Goal: Task Accomplishment & Management: Use online tool/utility

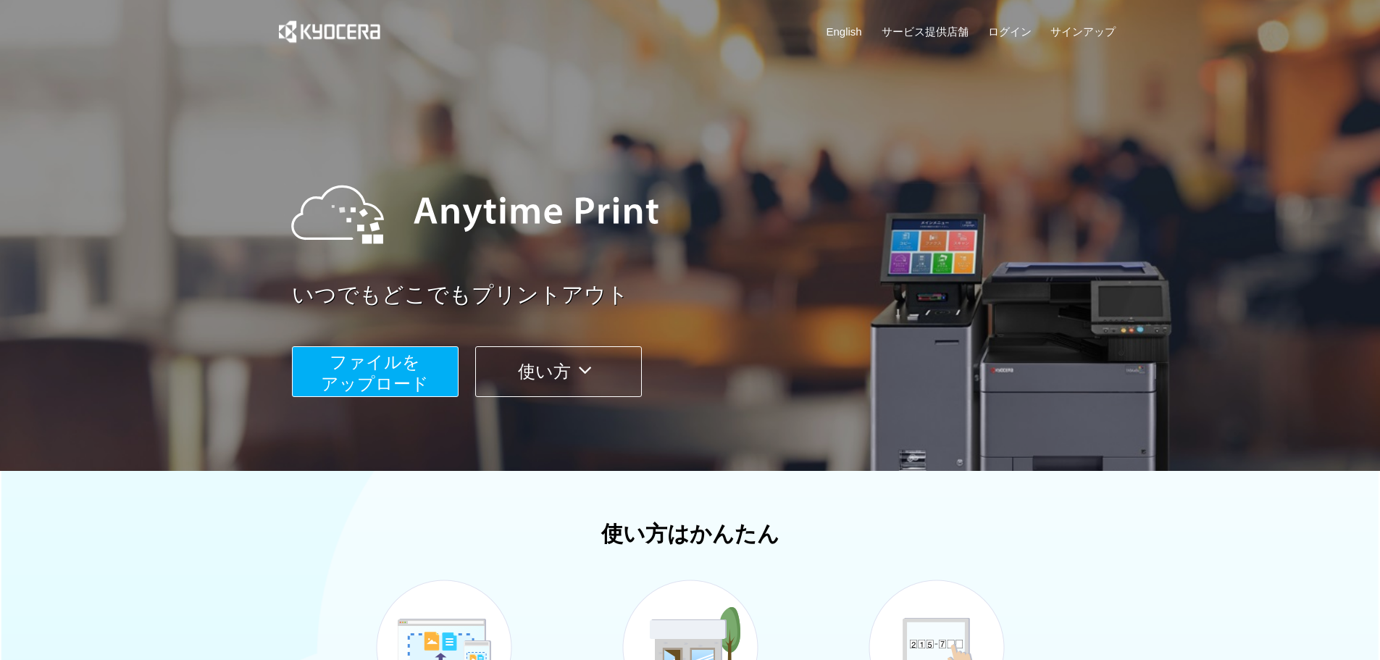
click at [421, 375] on span "ファイルを ​​アップロード" at bounding box center [375, 372] width 108 height 41
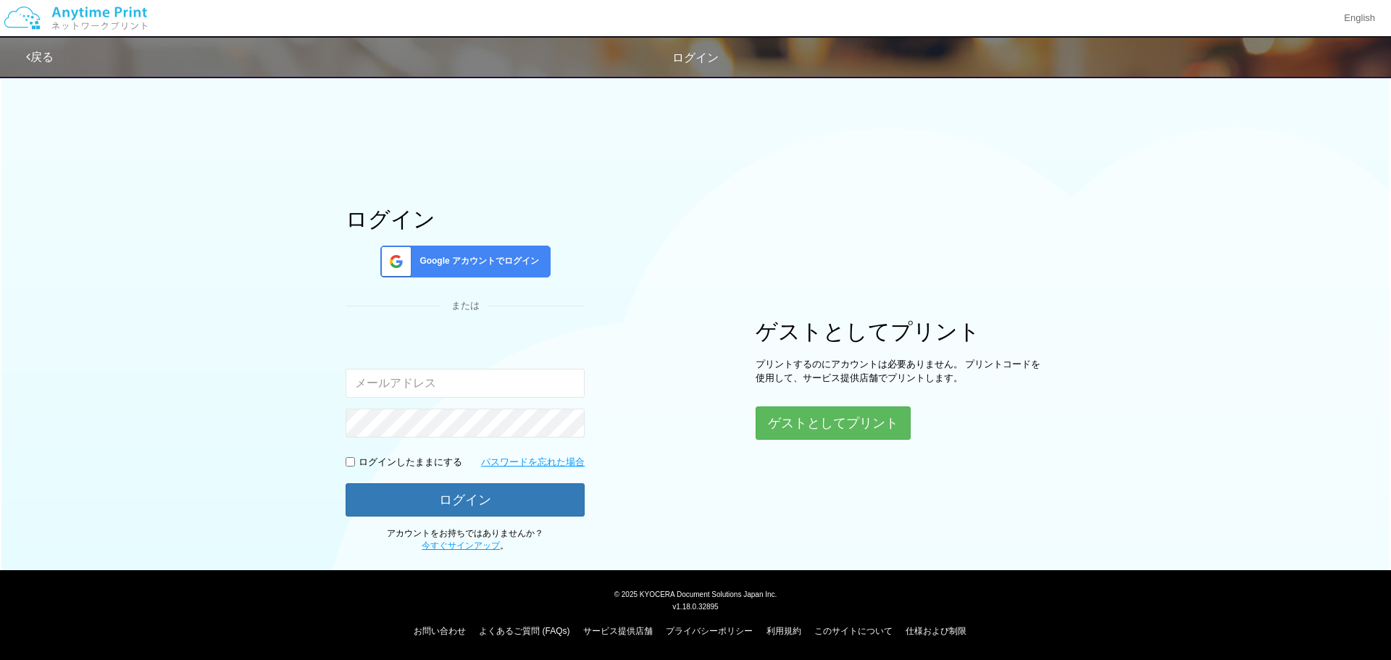
click at [516, 382] on input "email" at bounding box center [465, 383] width 239 height 29
drag, startPoint x: 679, startPoint y: 378, endPoint x: 800, endPoint y: 415, distance: 125.8
click at [680, 378] on div "ログイン Google アカウントでログイン または 入力されたメールアドレスまたはパスワードが正しくありません。 ログインしたままにする パスワードを忘れた…" at bounding box center [695, 310] width 869 height 485
click at [827, 419] on button "ゲストとしてプリント" at bounding box center [833, 423] width 154 height 32
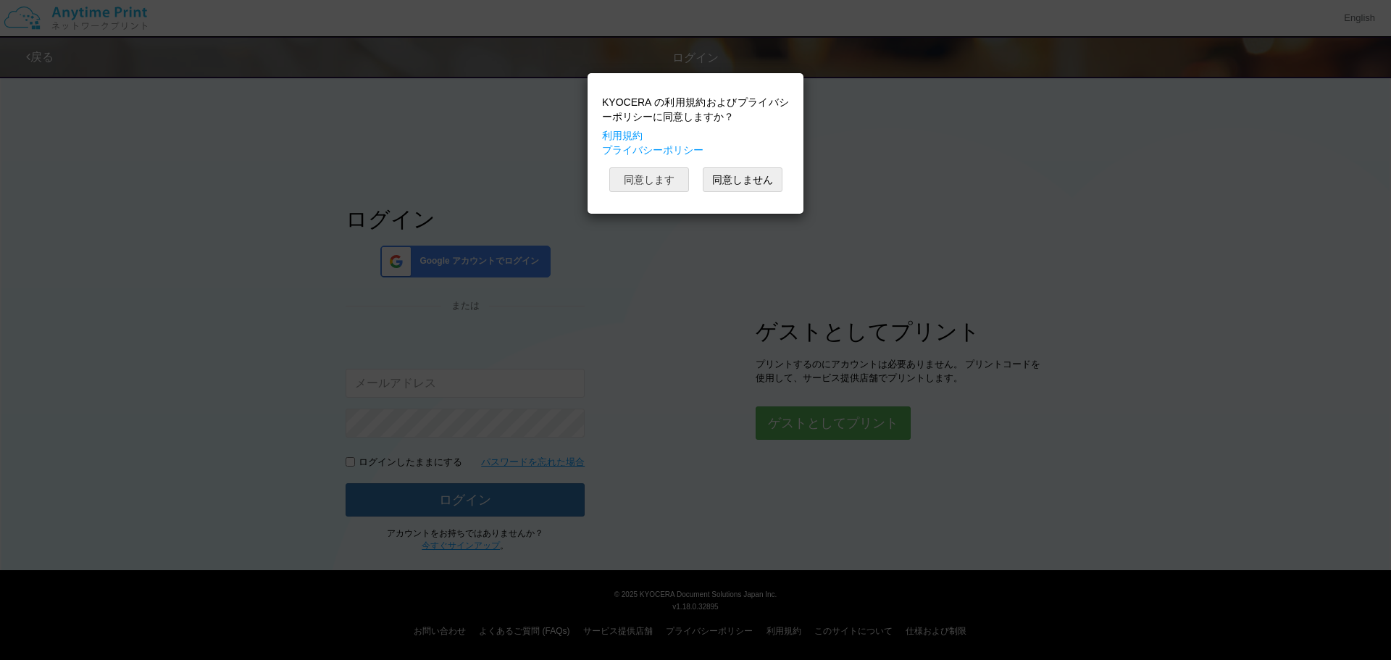
click at [671, 185] on button "同意します" at bounding box center [649, 179] width 80 height 25
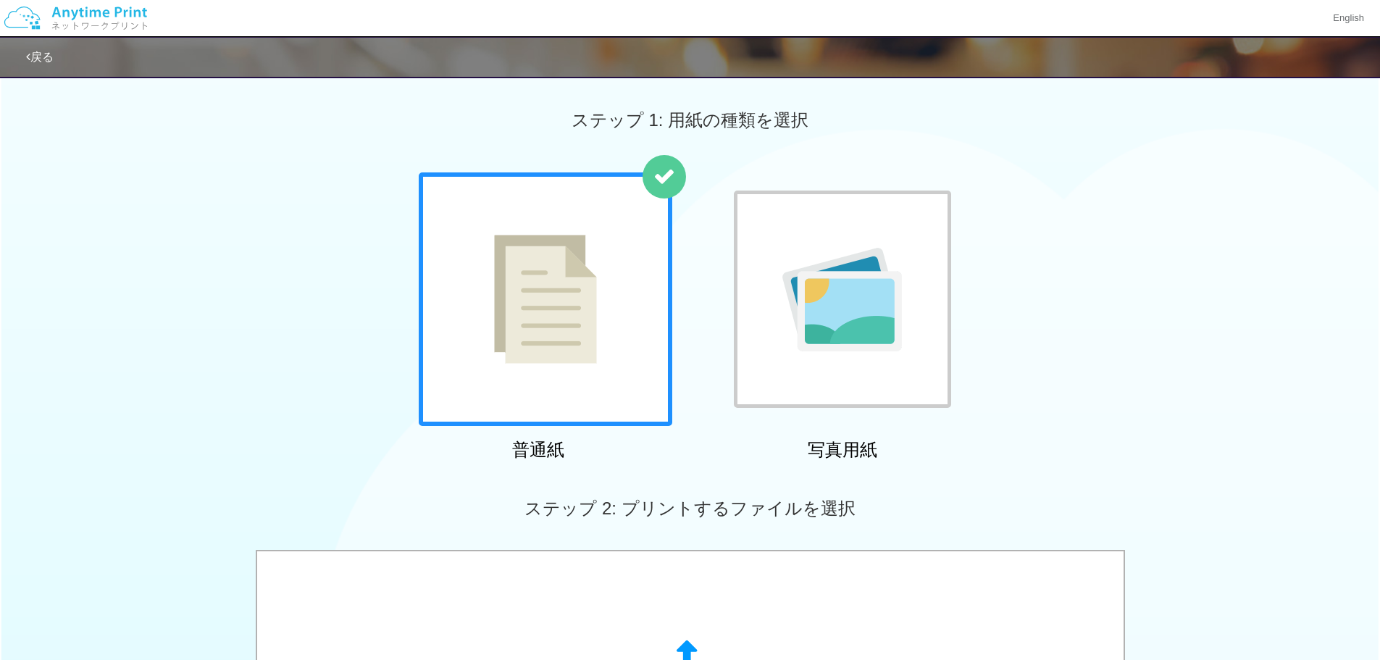
click at [606, 306] on div at bounding box center [546, 299] width 254 height 254
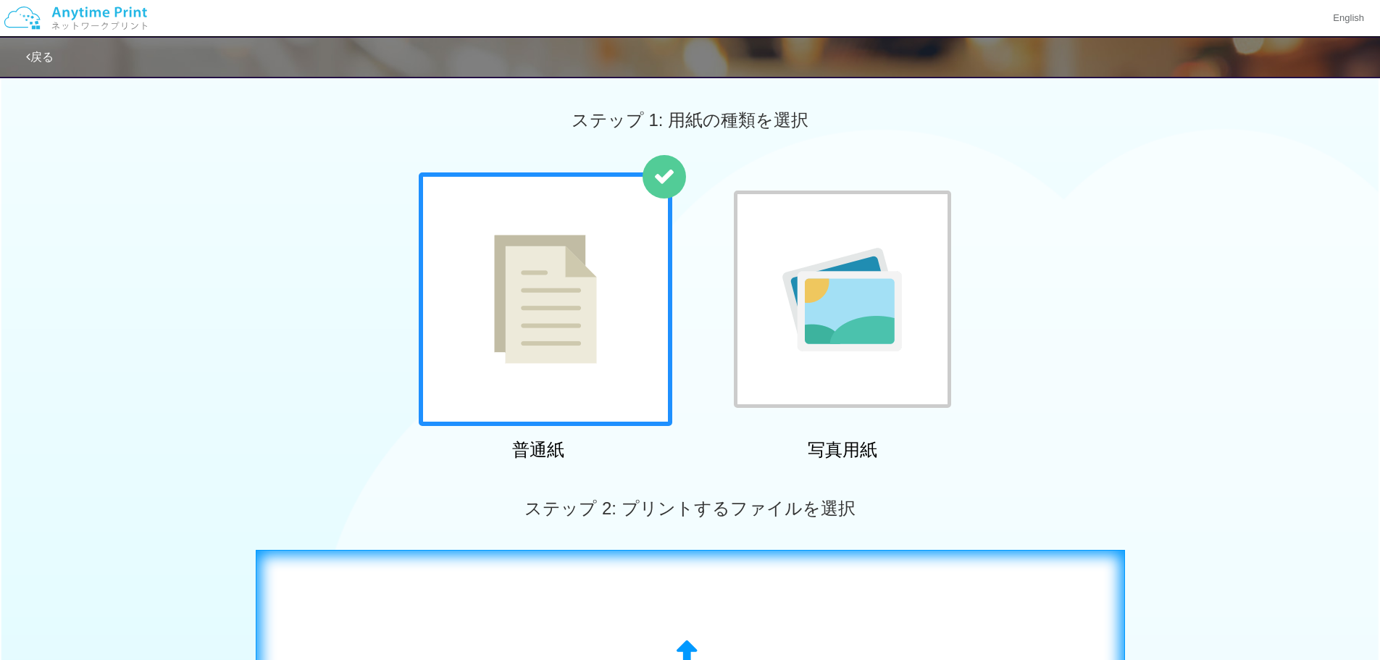
scroll to position [193, 0]
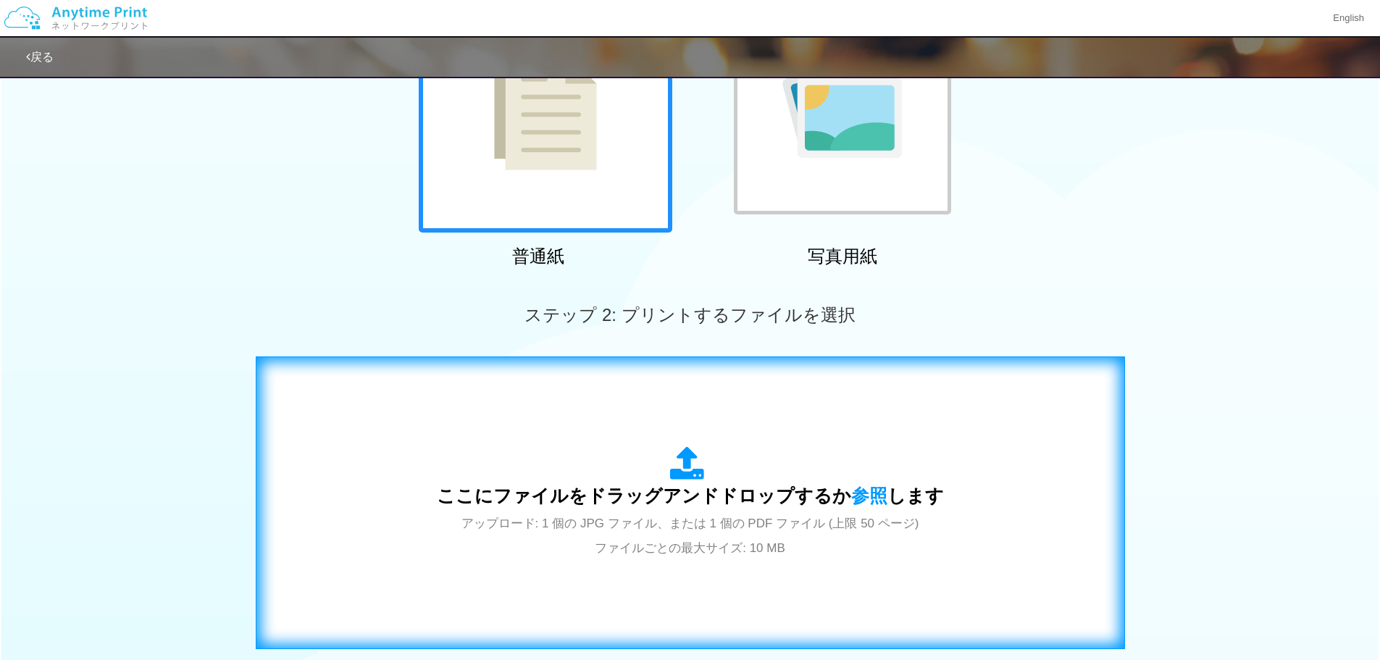
click at [679, 492] on span "ここにファイルをドラッグアンドドロップするか 参照 します" at bounding box center [690, 495] width 507 height 20
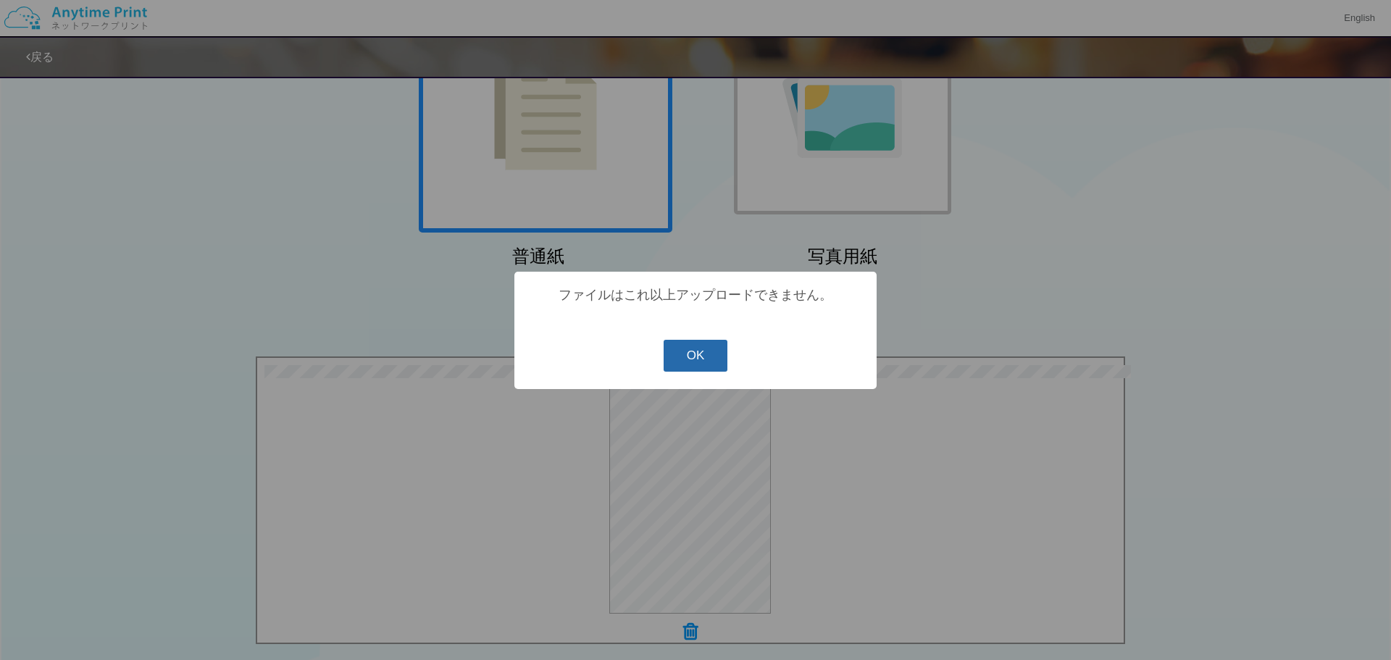
click at [697, 349] on button "OK" at bounding box center [696, 356] width 64 height 32
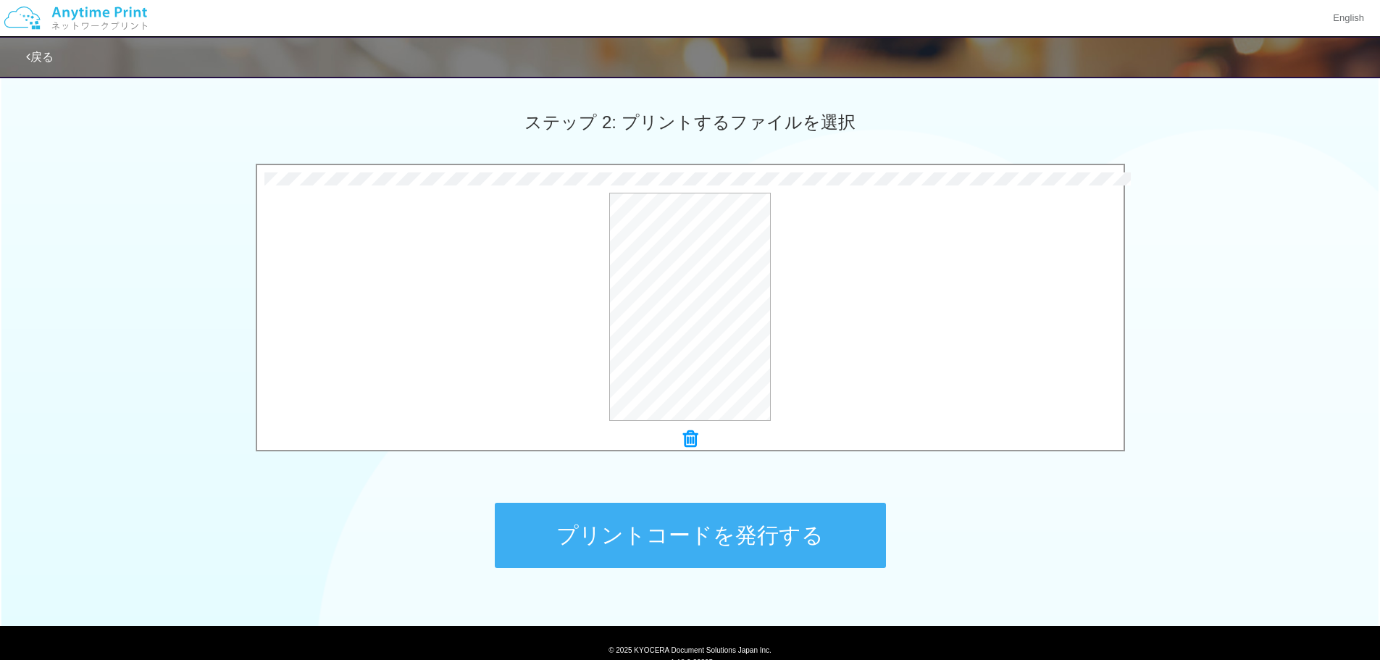
scroll to position [241, 0]
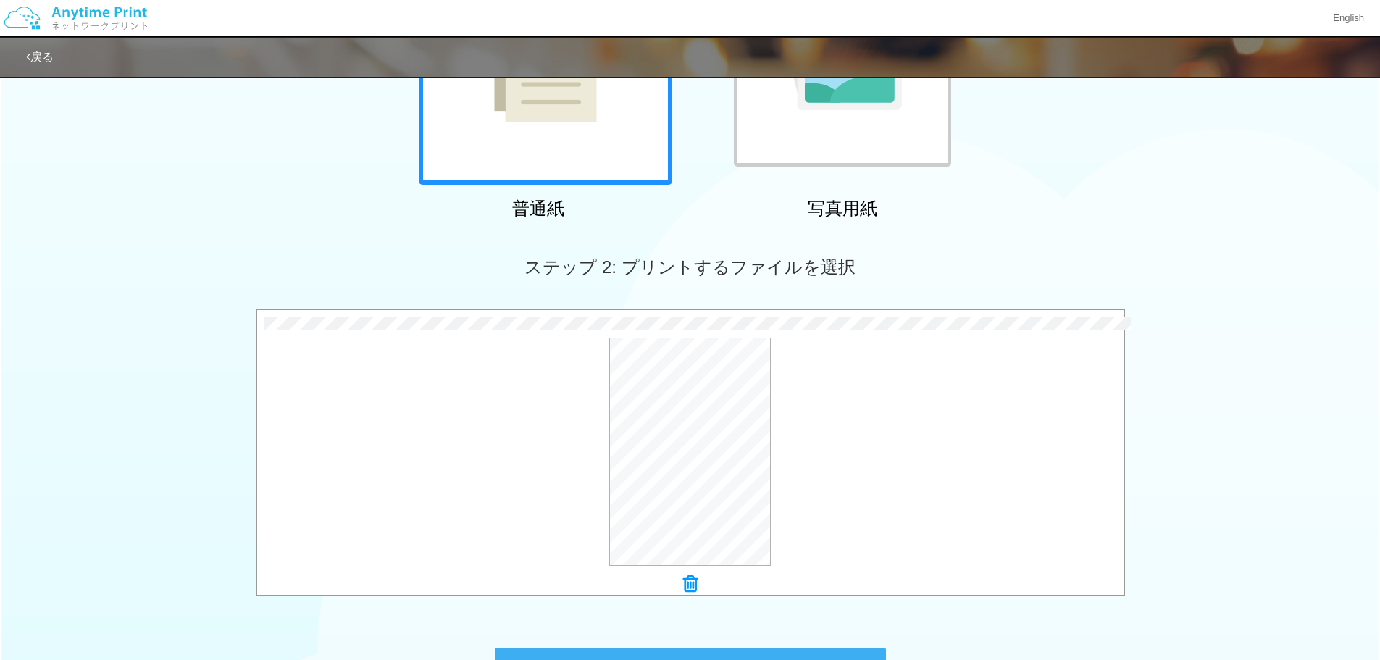
click at [686, 590] on icon at bounding box center [690, 583] width 14 height 19
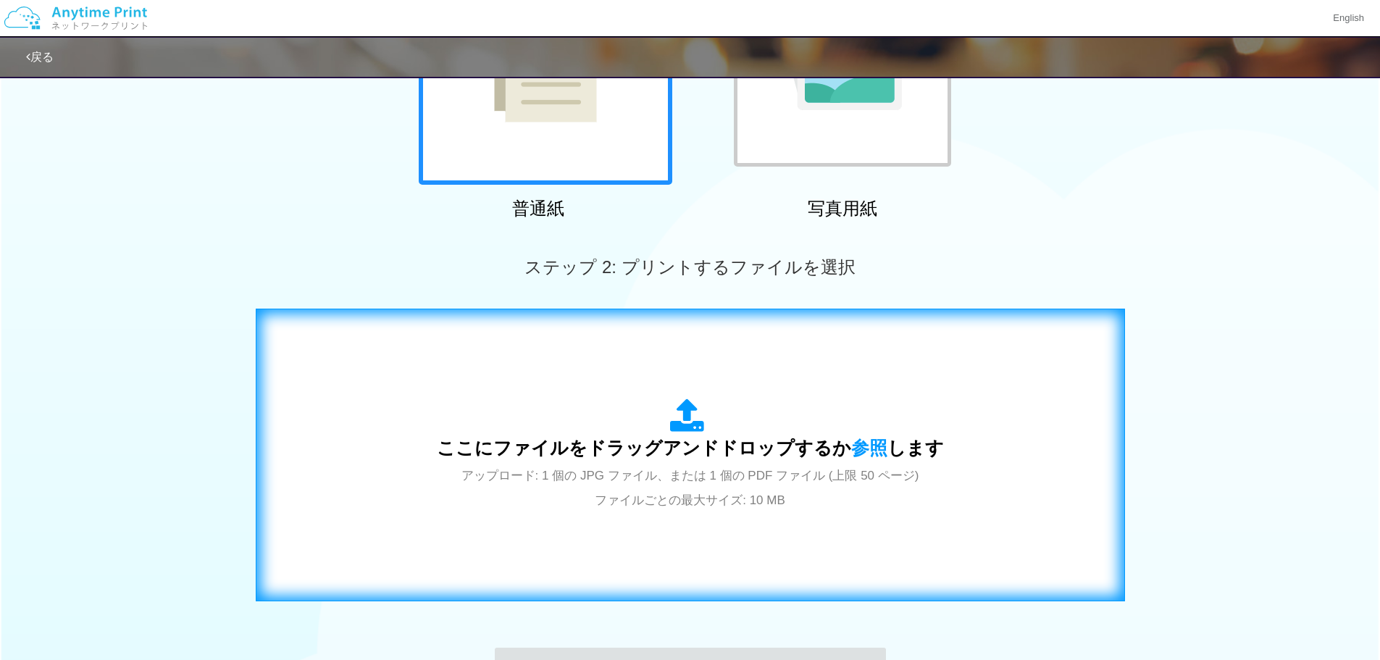
click at [682, 458] on span "ここにファイルをドラッグアンドドロップするか 参照 します" at bounding box center [690, 448] width 507 height 20
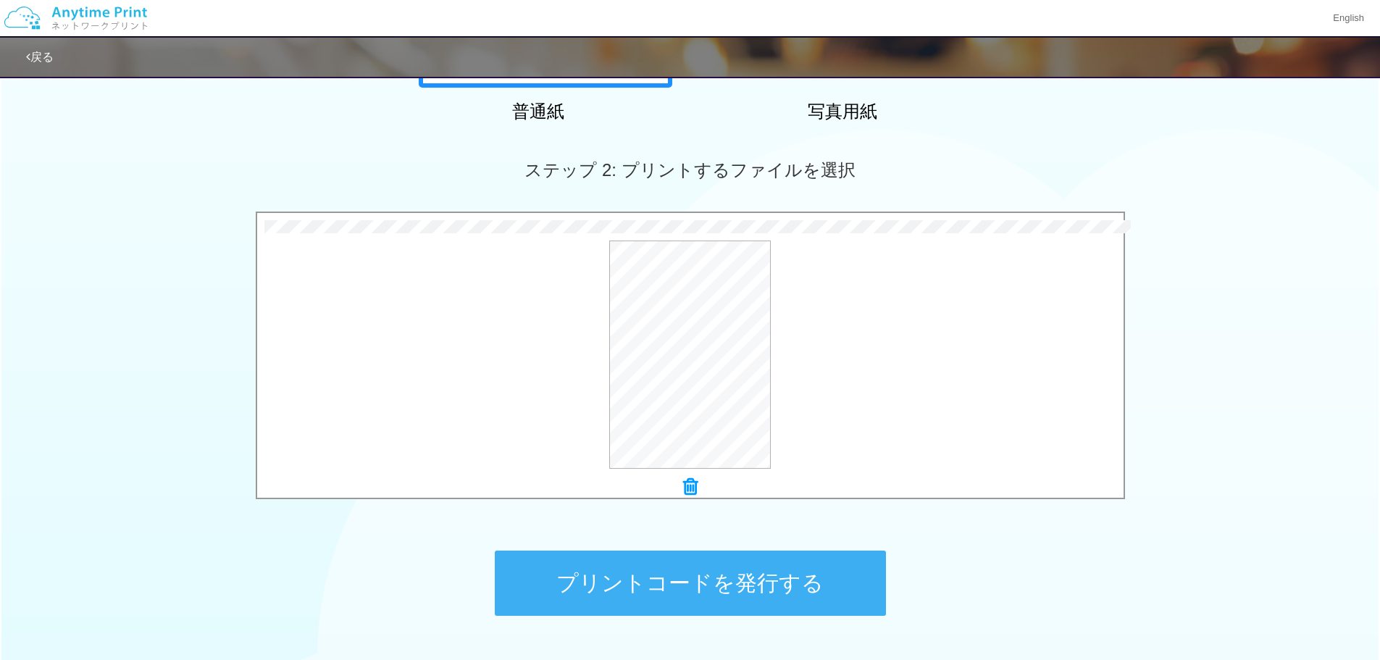
scroll to position [386, 0]
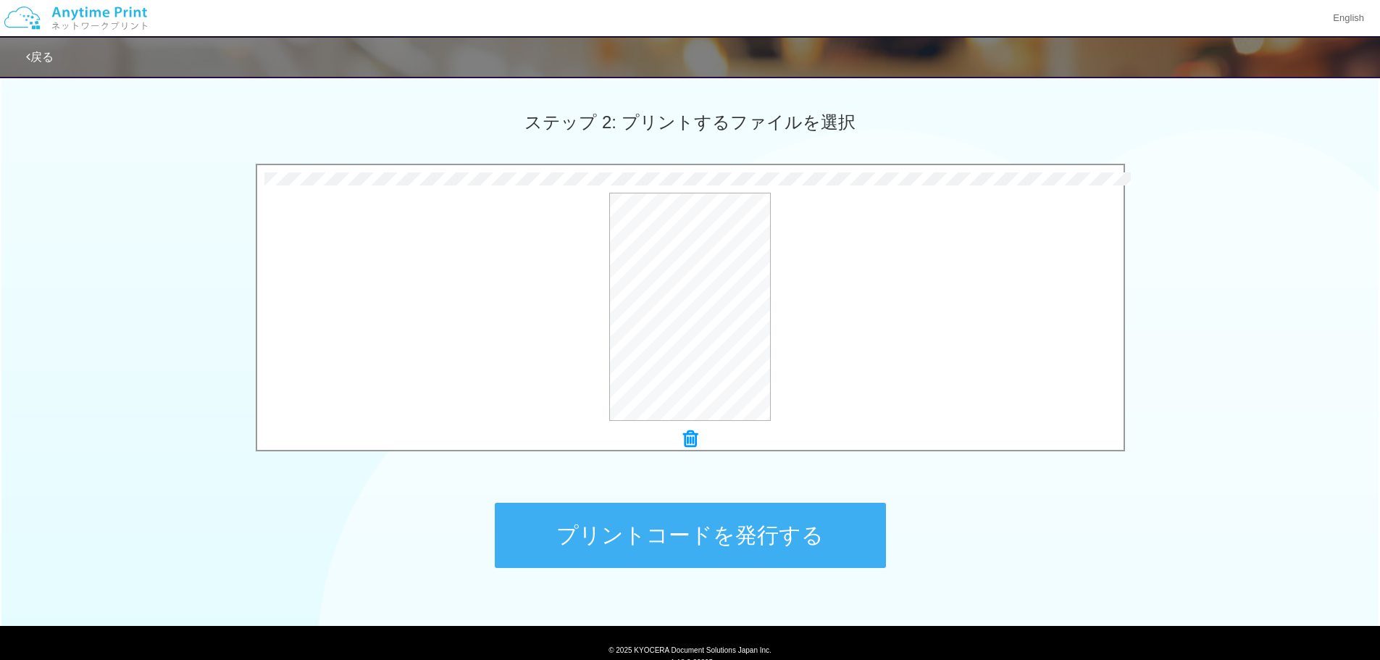
click at [719, 530] on button "プリントコードを発行する" at bounding box center [690, 535] width 391 height 65
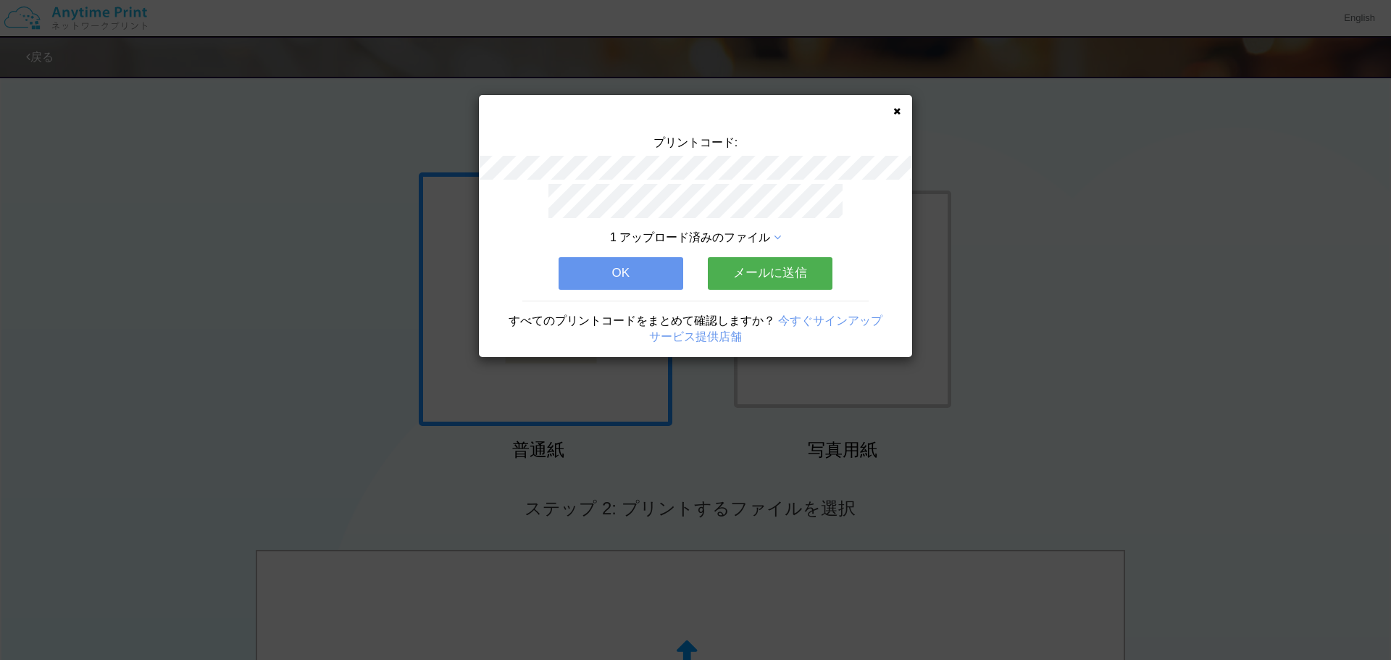
click at [654, 209] on div "1 アップロード済みのファイル OK メールに送信 すべてのプリントコードをまとめて確認しますか？ 今すぐサインアップ サービス提供店舗" at bounding box center [695, 270] width 433 height 173
click at [762, 260] on button "メールに送信" at bounding box center [770, 273] width 125 height 32
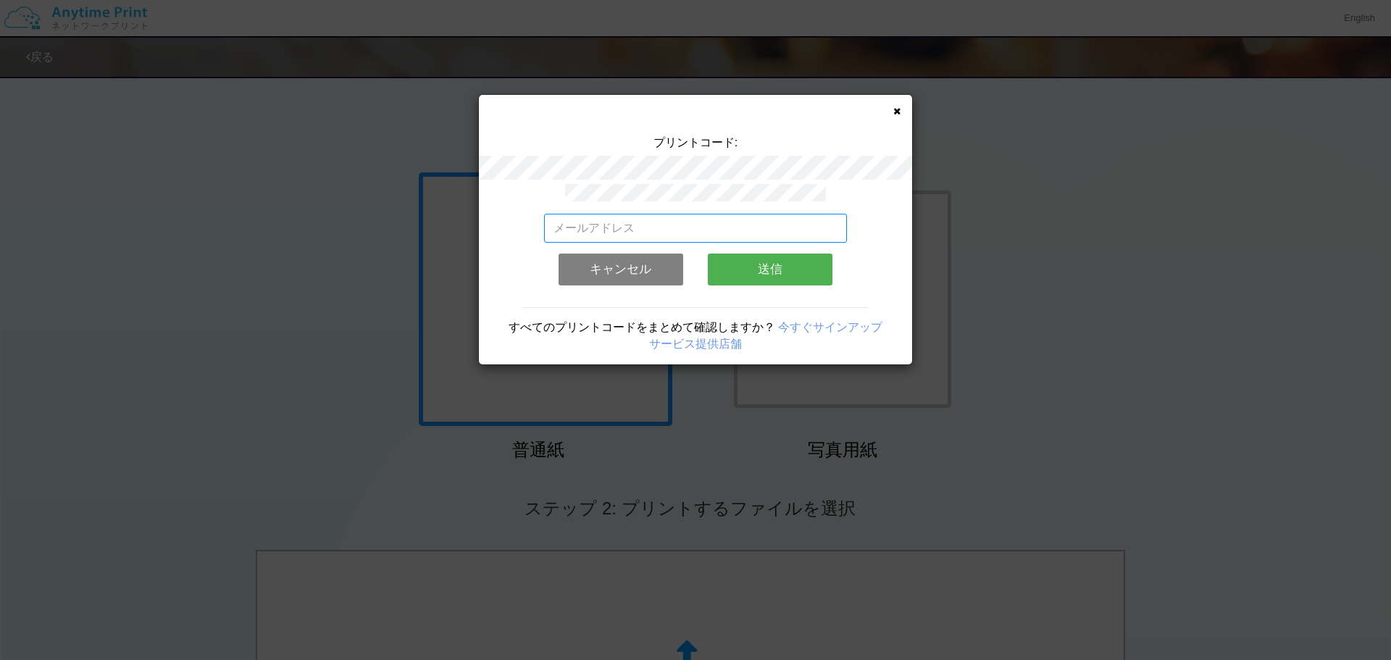
click at [751, 217] on input "email" at bounding box center [696, 228] width 304 height 29
type input "[EMAIL_ADDRESS][DOMAIN_NAME]"
click at [752, 265] on button "送信" at bounding box center [770, 270] width 125 height 32
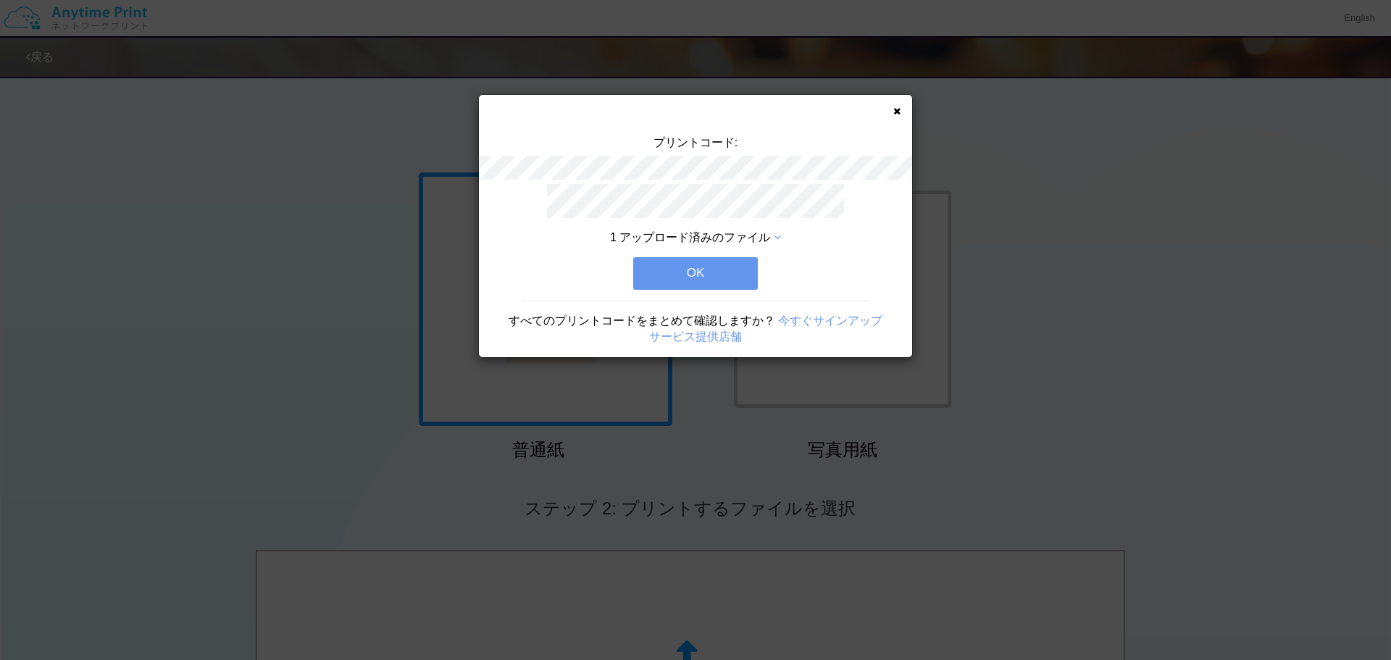
click at [716, 267] on button "OK" at bounding box center [695, 273] width 125 height 32
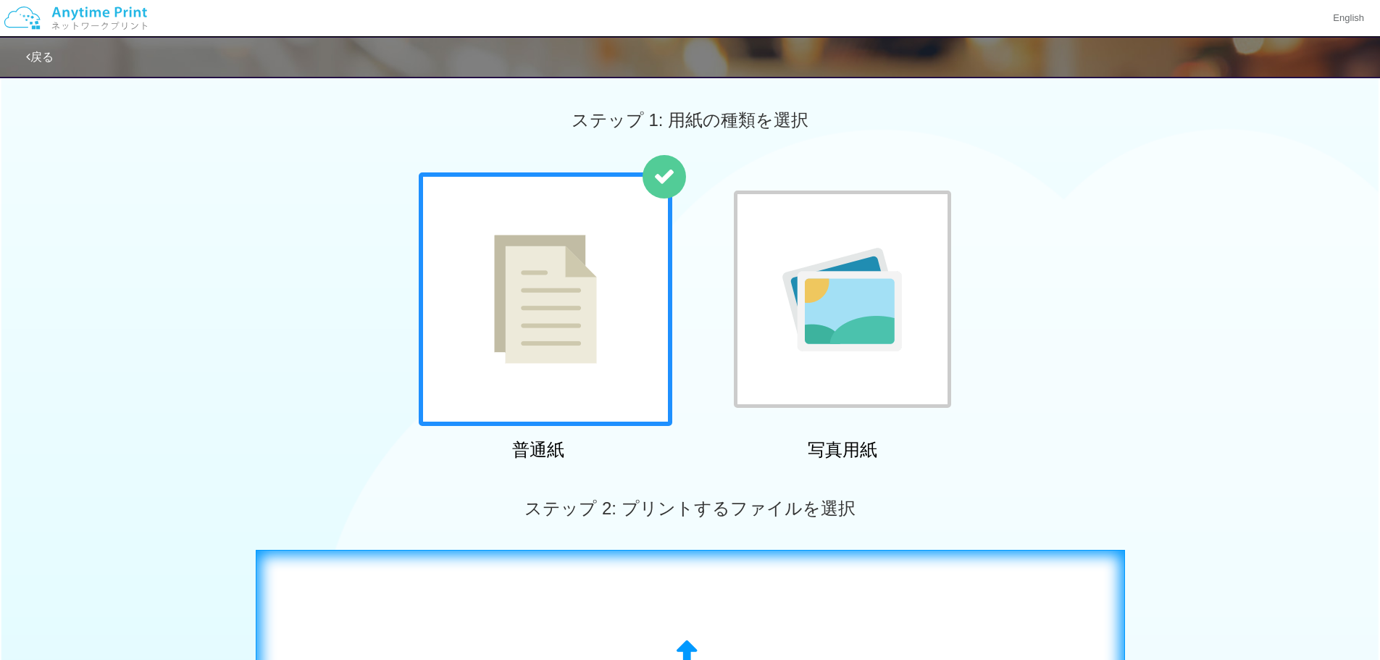
scroll to position [193, 0]
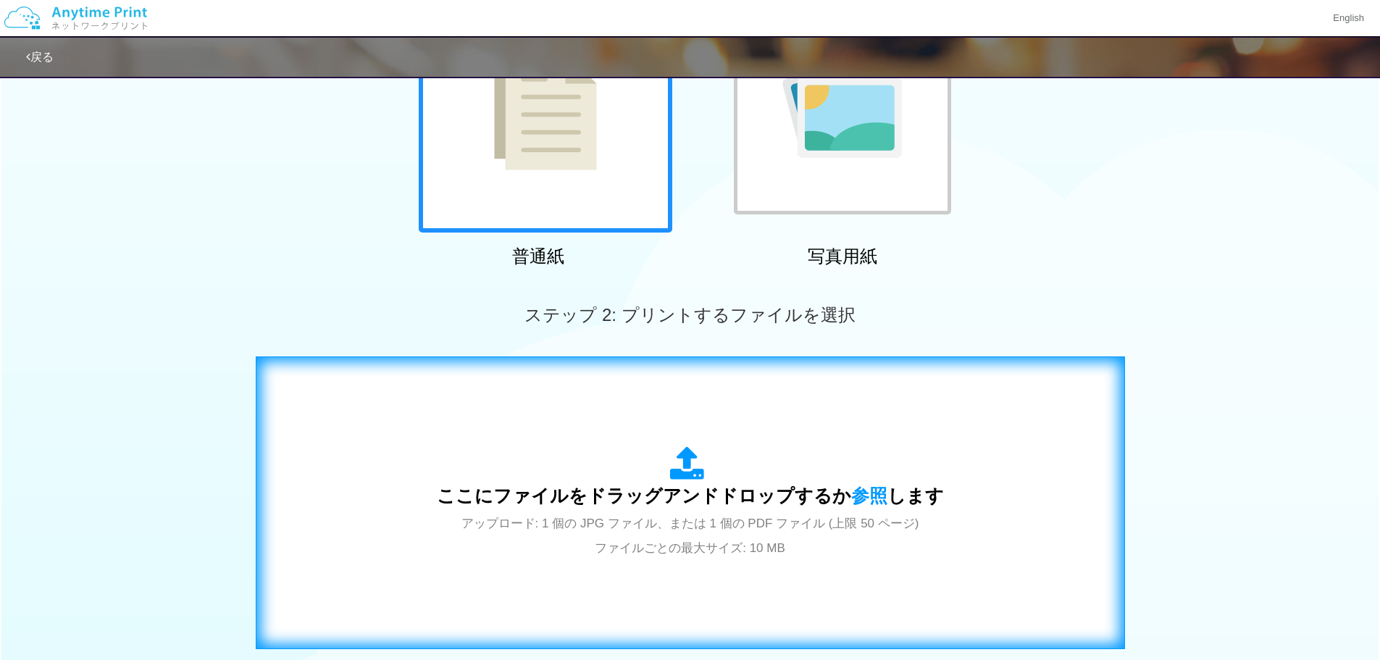
click at [630, 481] on div "ここにファイルをドラッグアンドドロップするか 参照 します アップロード: 1 個の JPG ファイル、または 1 個の PDF ファイル (上限 50 ペー…" at bounding box center [690, 502] width 507 height 113
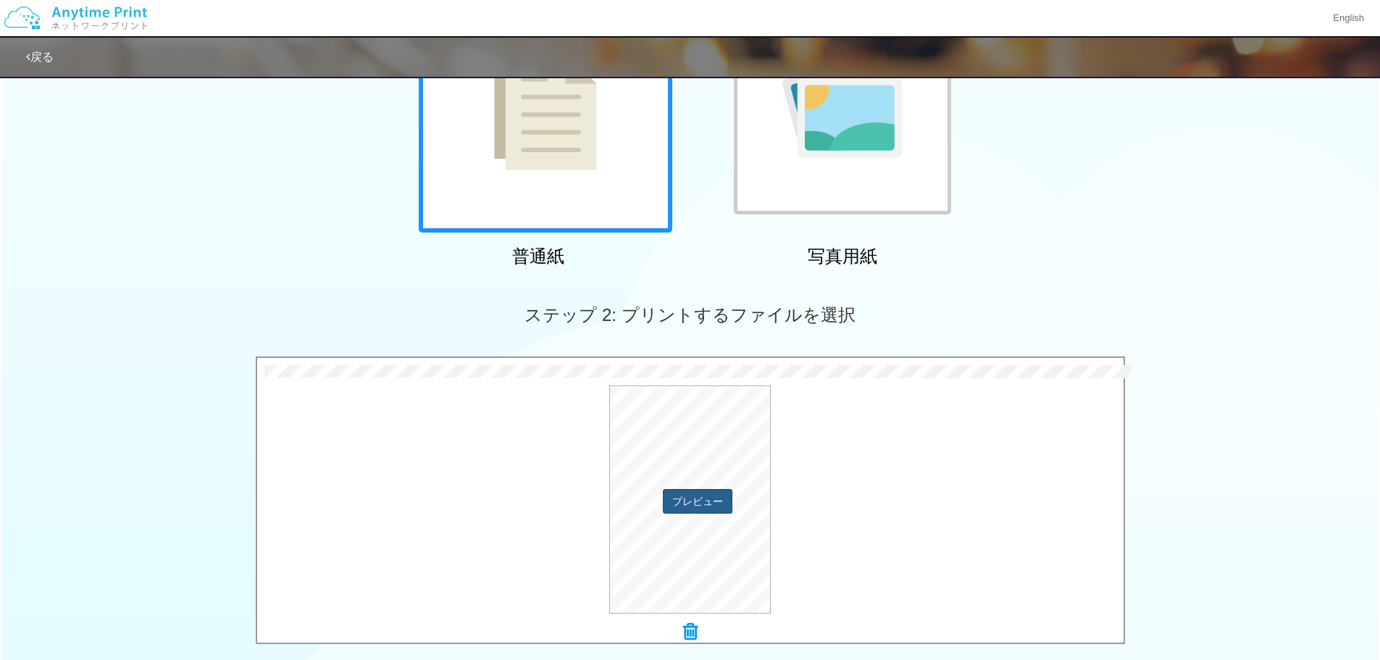
scroll to position [387, 0]
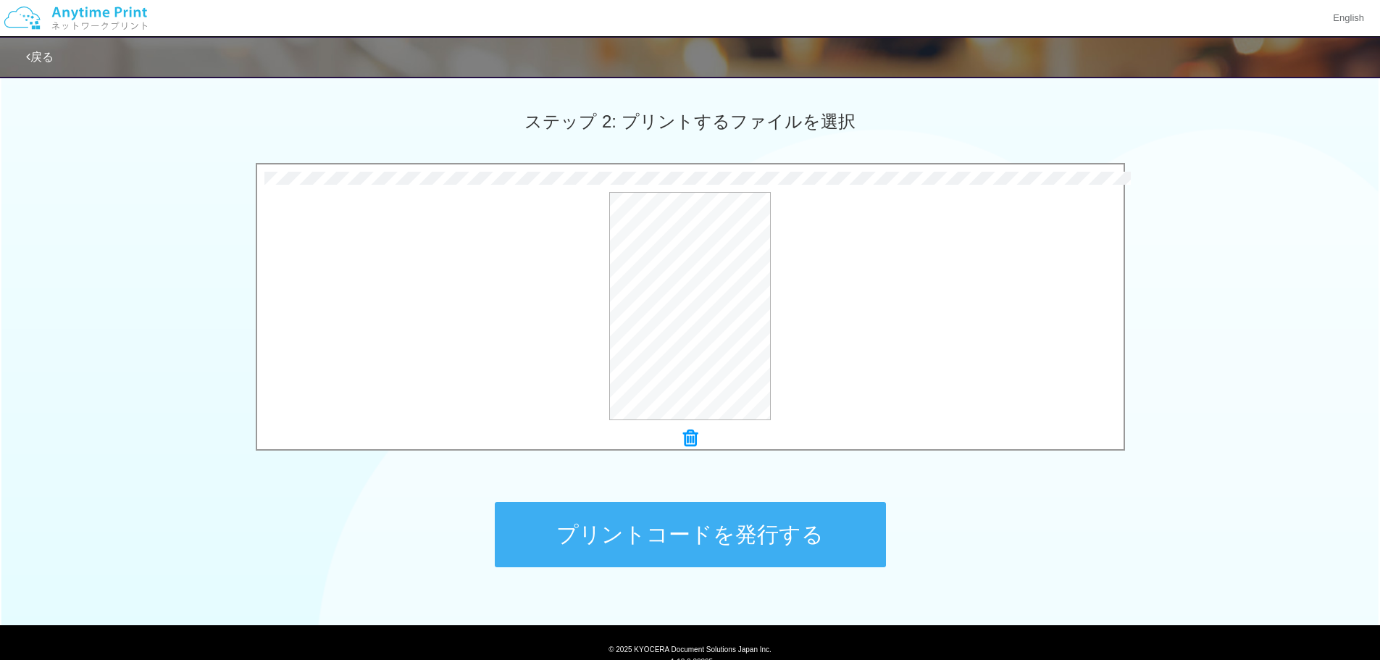
click at [694, 534] on button "プリントコードを発行する" at bounding box center [690, 534] width 391 height 65
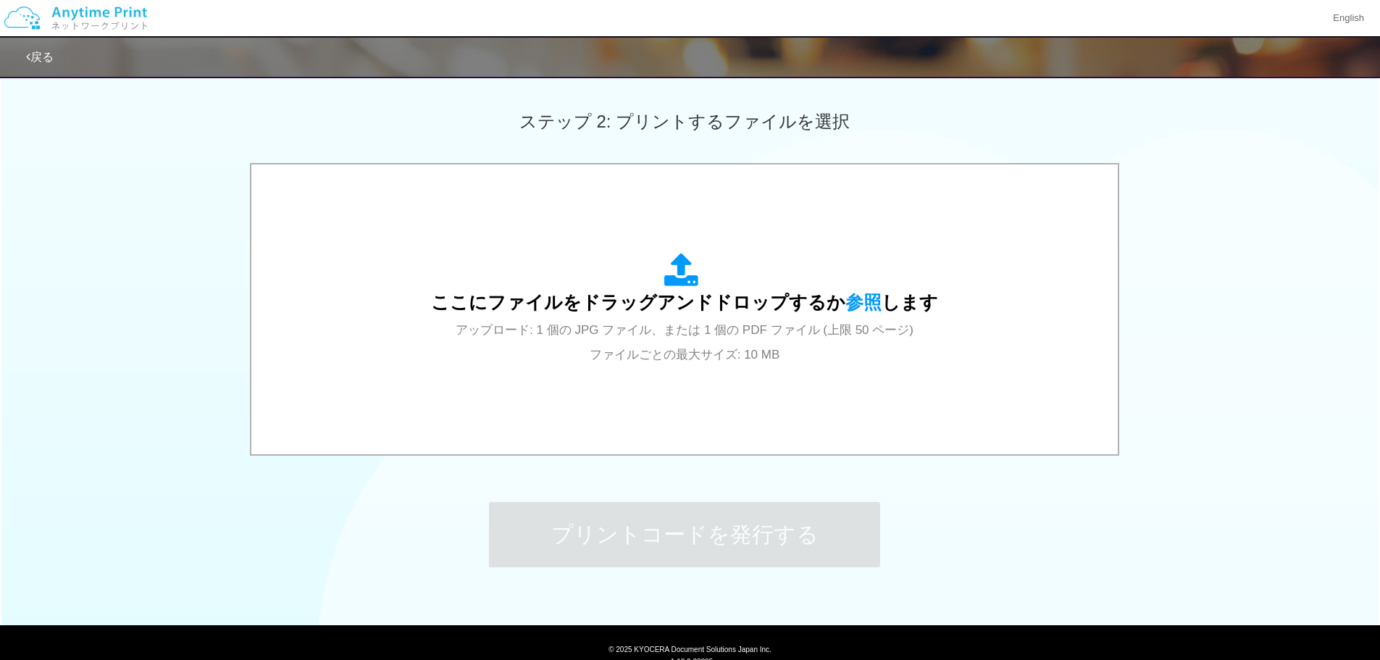
scroll to position [0, 0]
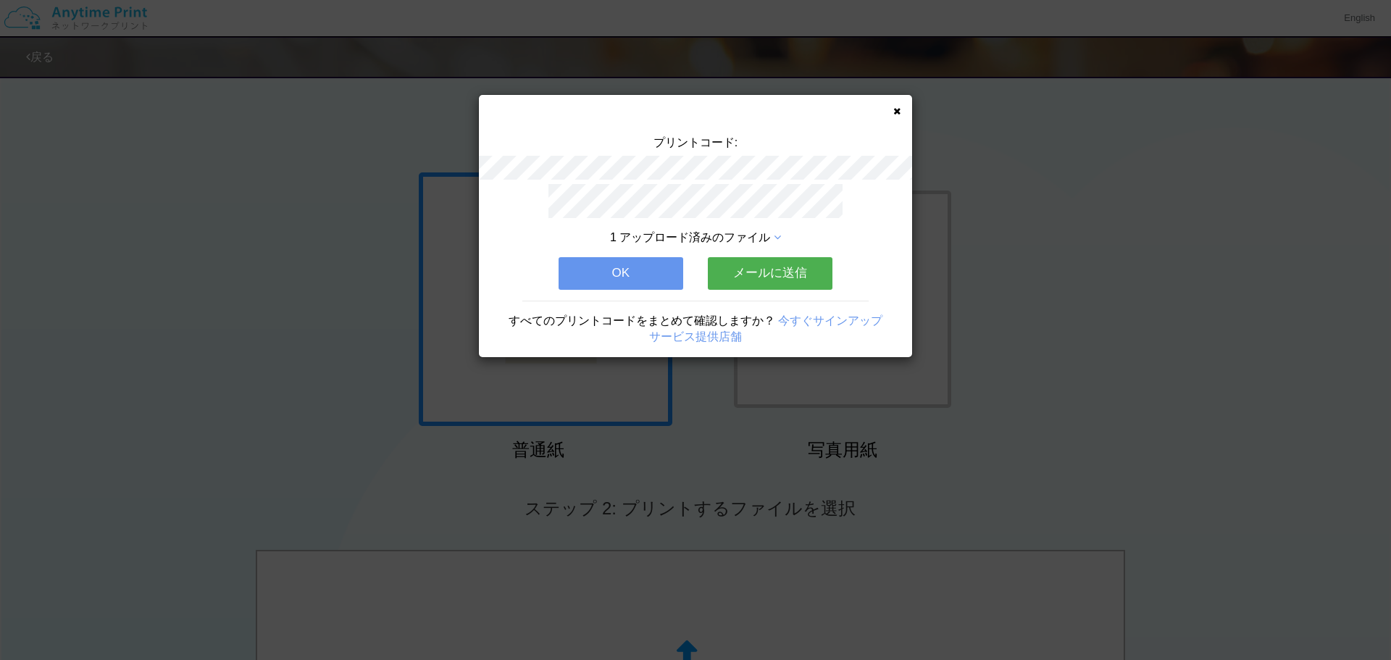
click at [743, 271] on button "メールに送信" at bounding box center [770, 273] width 125 height 32
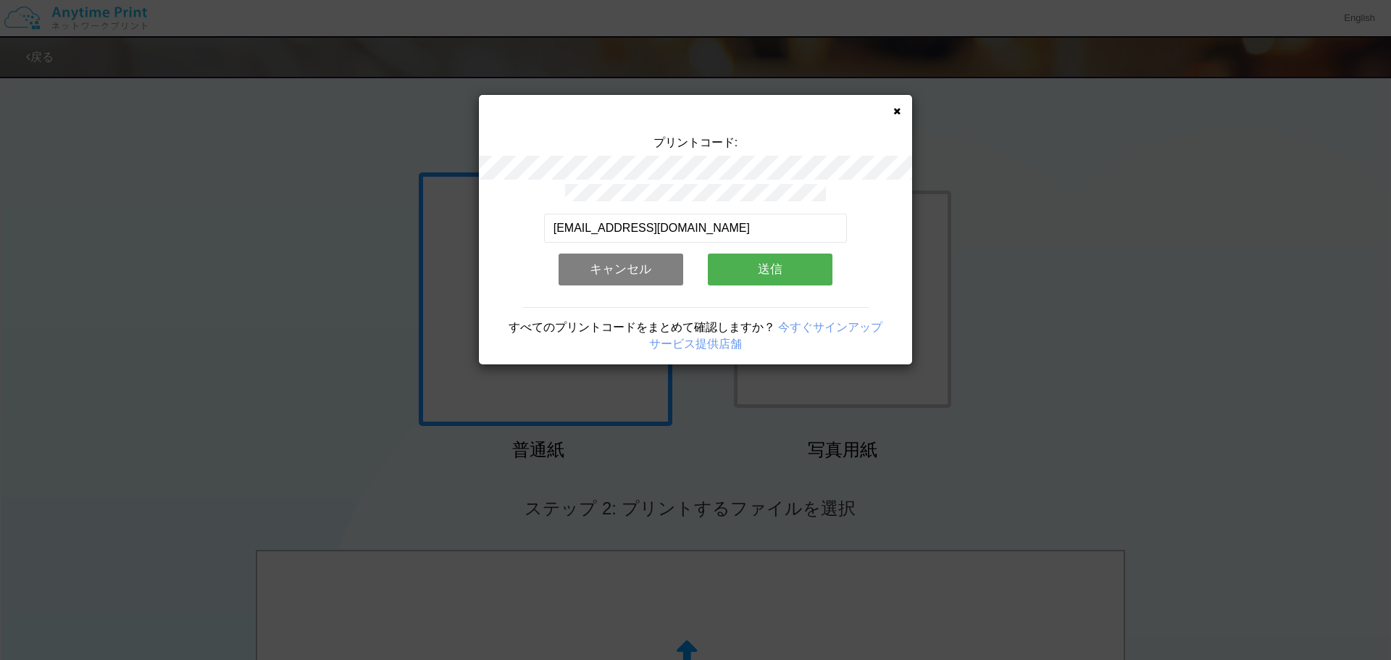
click at [742, 271] on button "送信" at bounding box center [770, 270] width 125 height 32
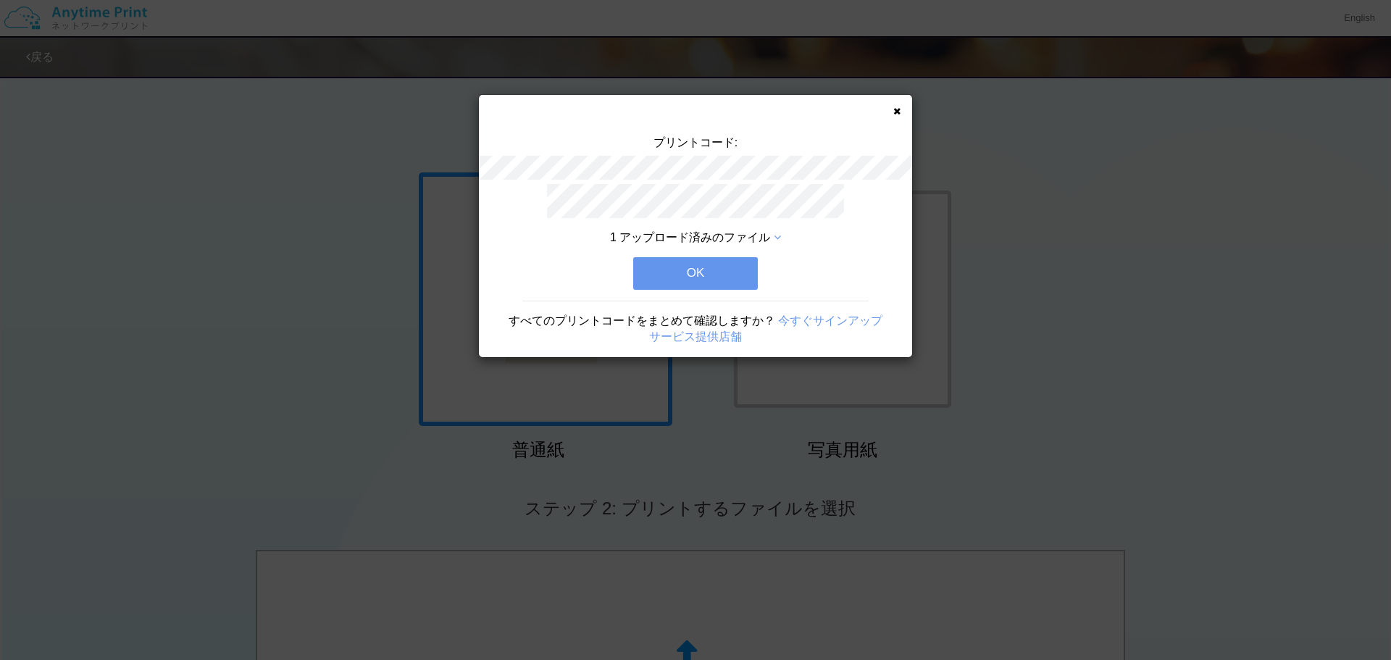
click at [730, 266] on button "OK" at bounding box center [695, 273] width 125 height 32
